Goal: Information Seeking & Learning: Learn about a topic

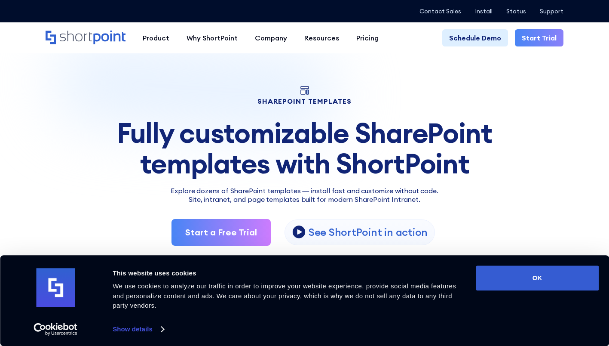
click at [562, 270] on button "OK" at bounding box center [537, 277] width 123 height 25
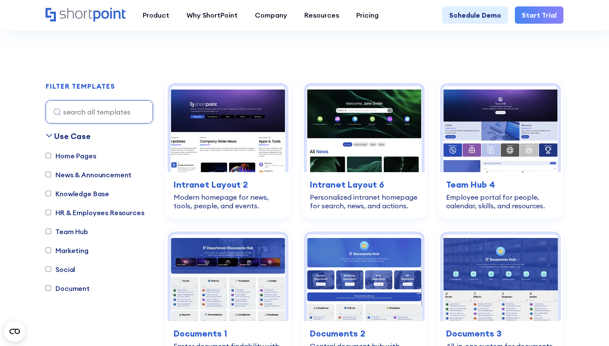
scroll to position [225, 0]
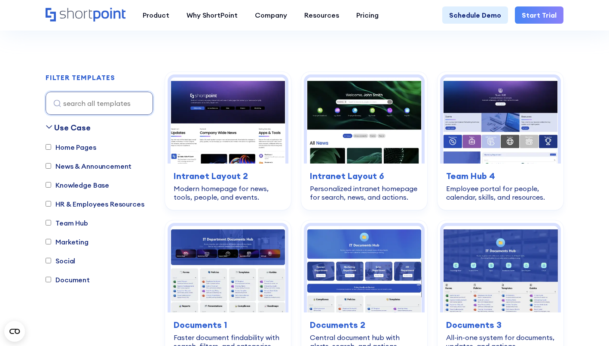
click at [505, 131] on img at bounding box center [500, 120] width 115 height 86
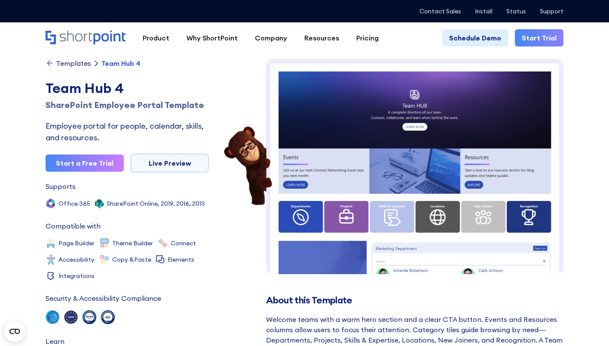
scroll to position [6, 0]
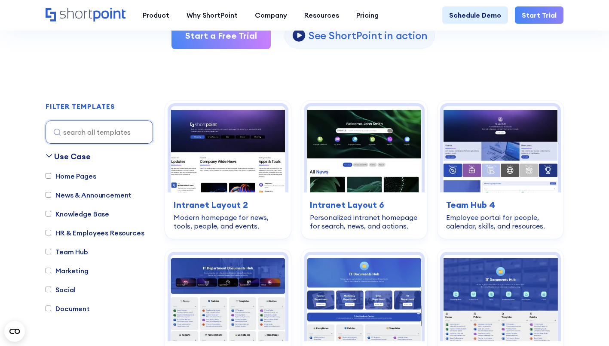
scroll to position [196, 0]
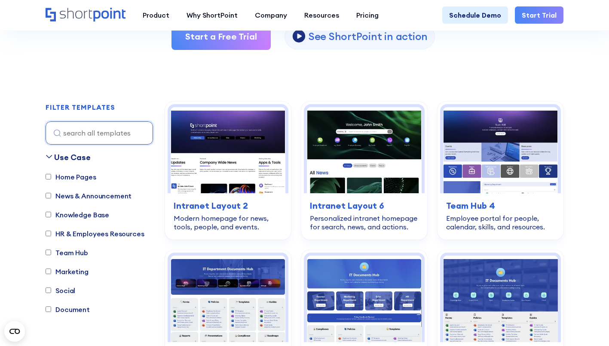
click at [470, 202] on h3 "Team Hub 4" at bounding box center [500, 205] width 109 height 13
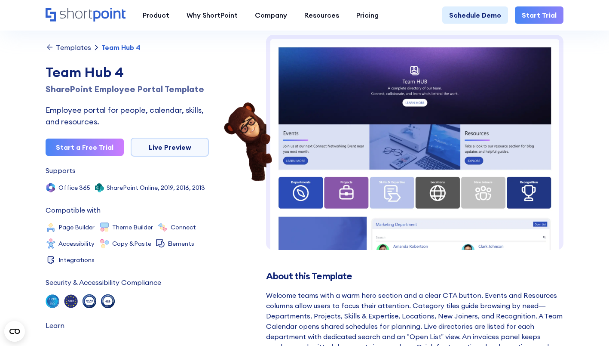
scroll to position [30, 0]
